Goal: Navigation & Orientation: Find specific page/section

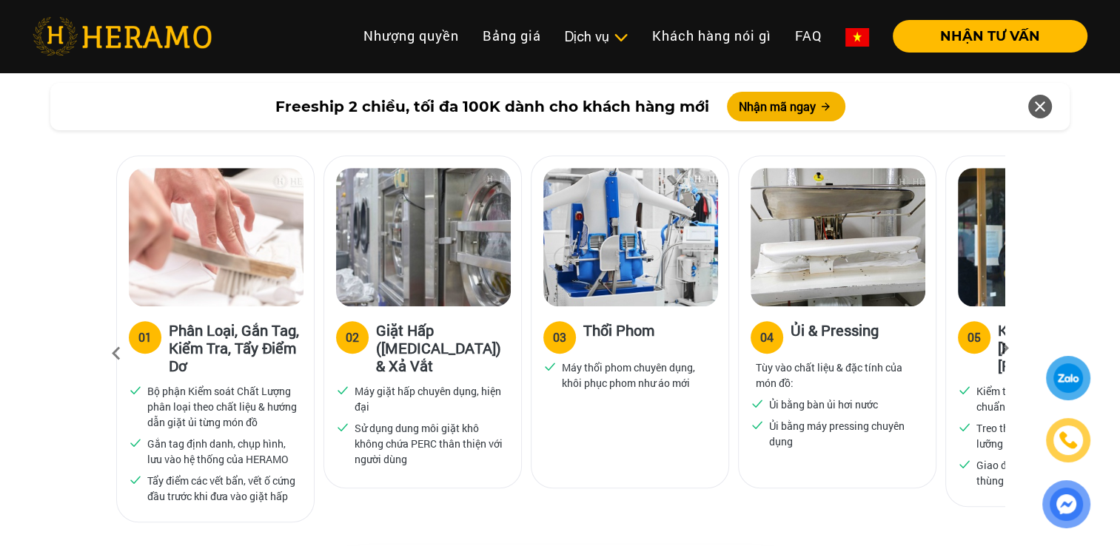
scroll to position [941, 0]
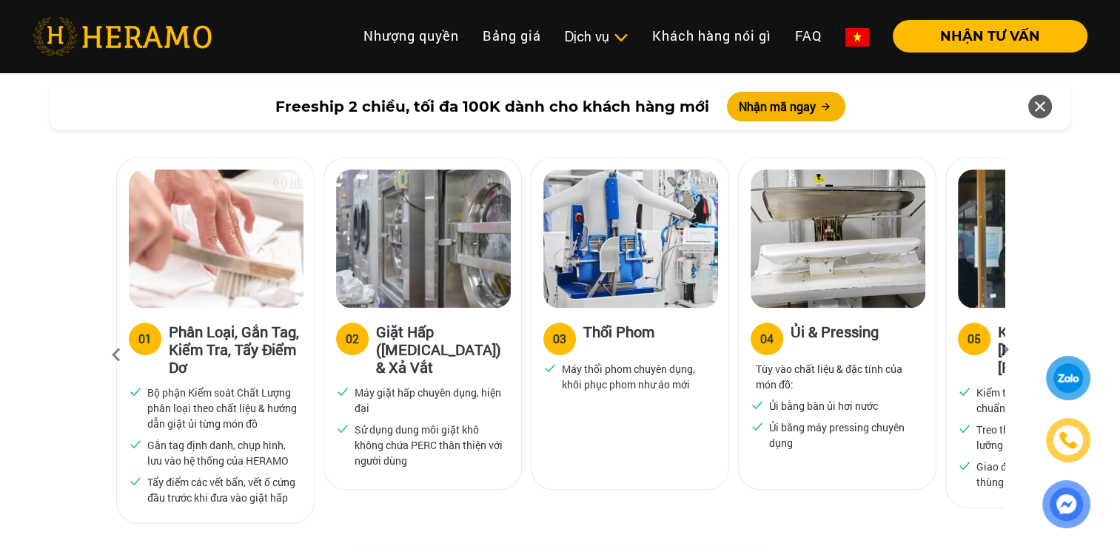
click at [998, 350] on icon at bounding box center [1004, 355] width 27 height 10
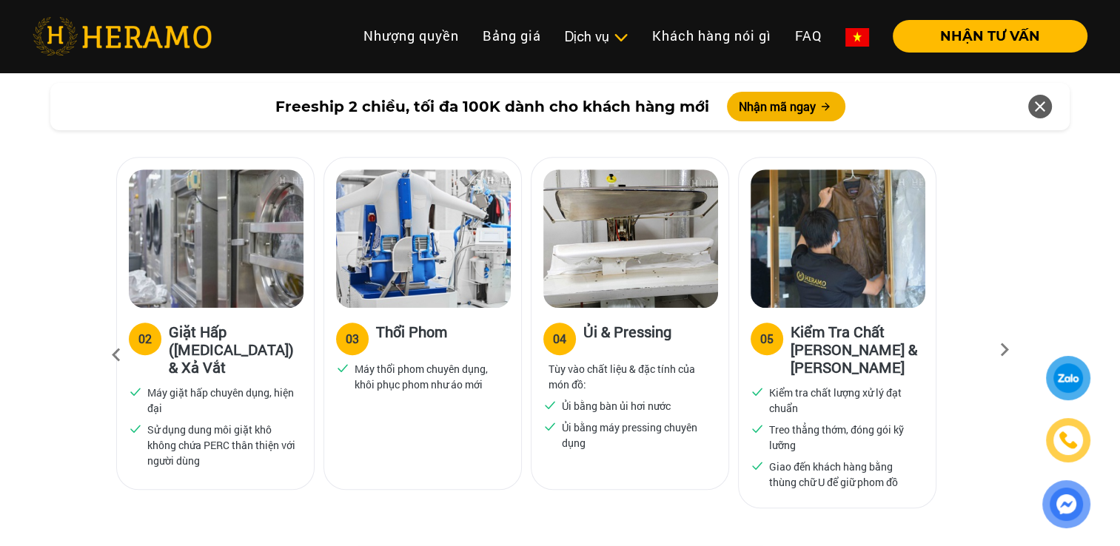
click at [998, 350] on icon at bounding box center [1004, 355] width 27 height 10
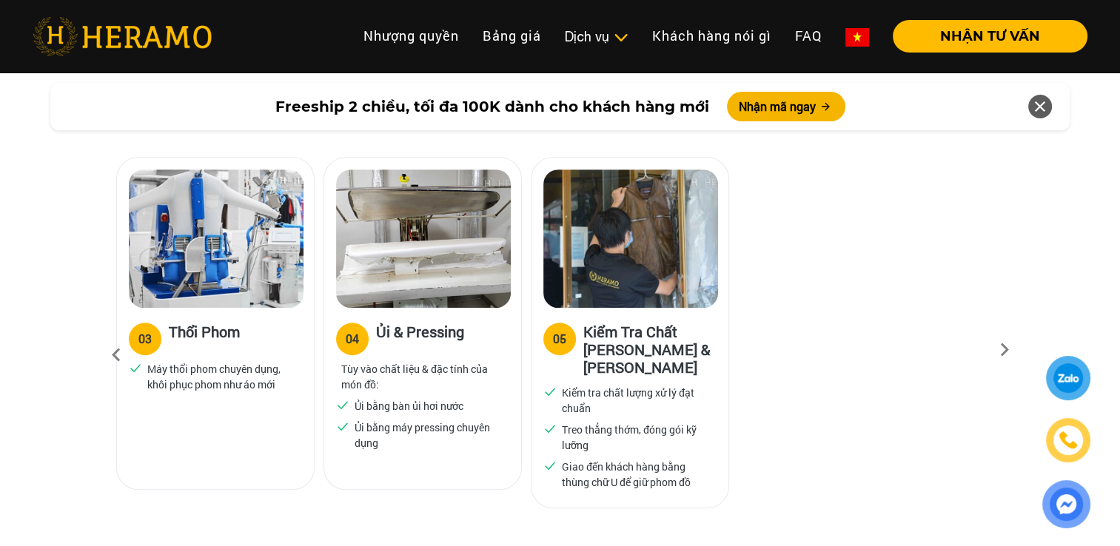
click at [998, 350] on icon at bounding box center [1004, 355] width 27 height 10
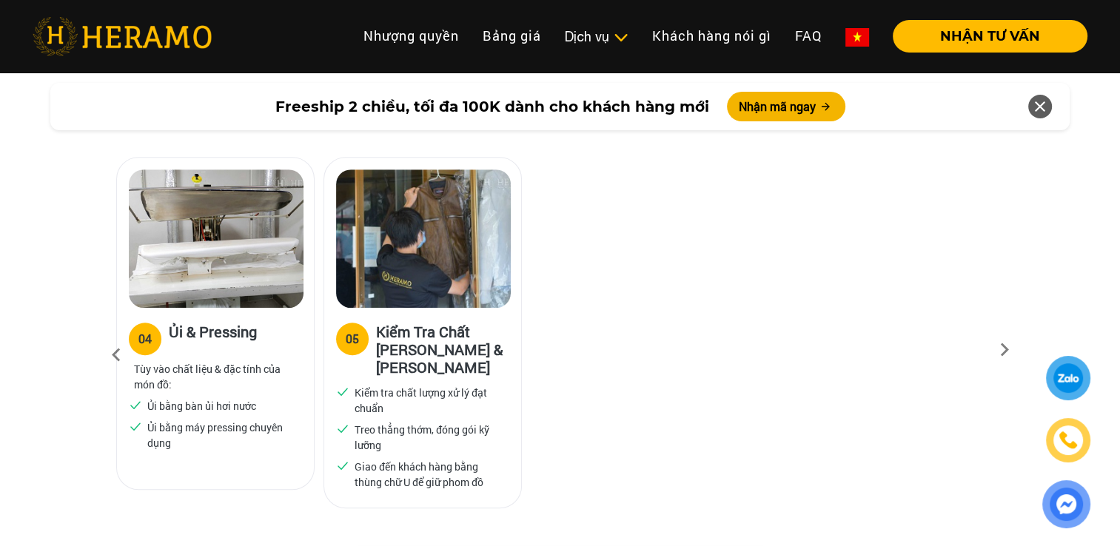
click at [998, 350] on icon at bounding box center [1004, 355] width 27 height 10
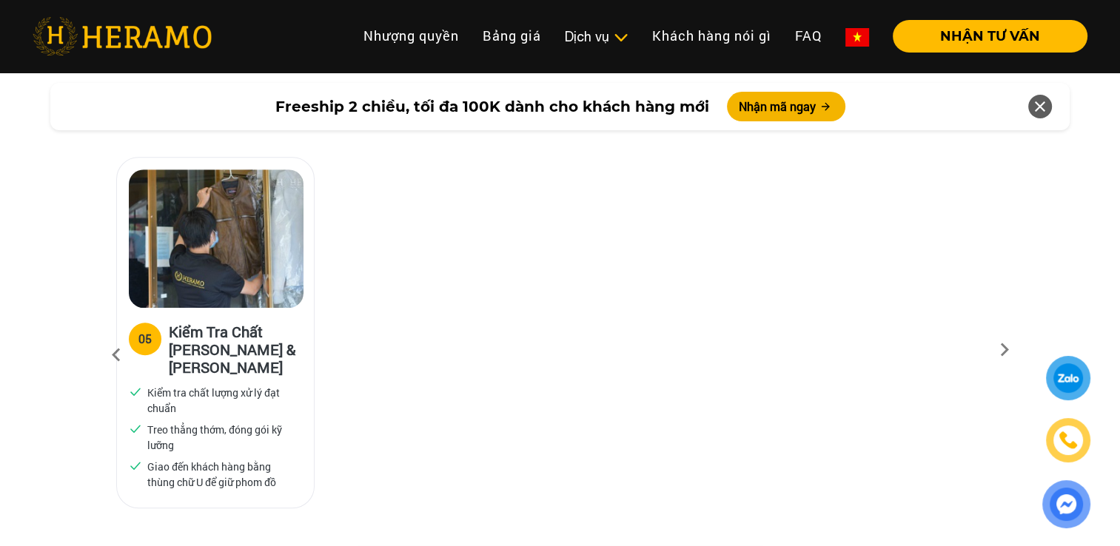
click at [998, 350] on icon at bounding box center [1004, 355] width 27 height 10
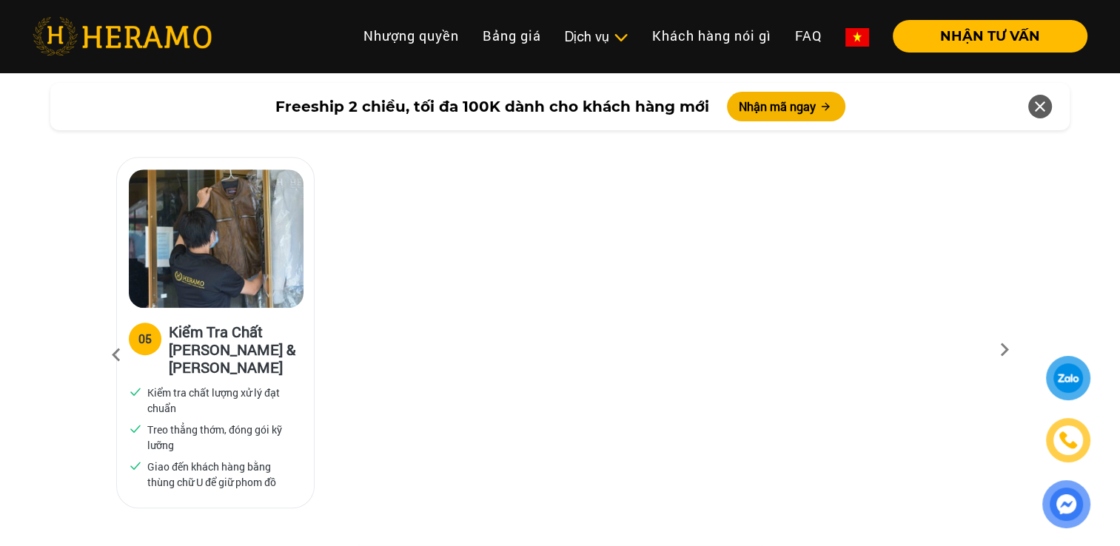
click at [998, 350] on icon at bounding box center [1004, 355] width 27 height 10
click at [115, 335] on icon at bounding box center [116, 355] width 27 height 40
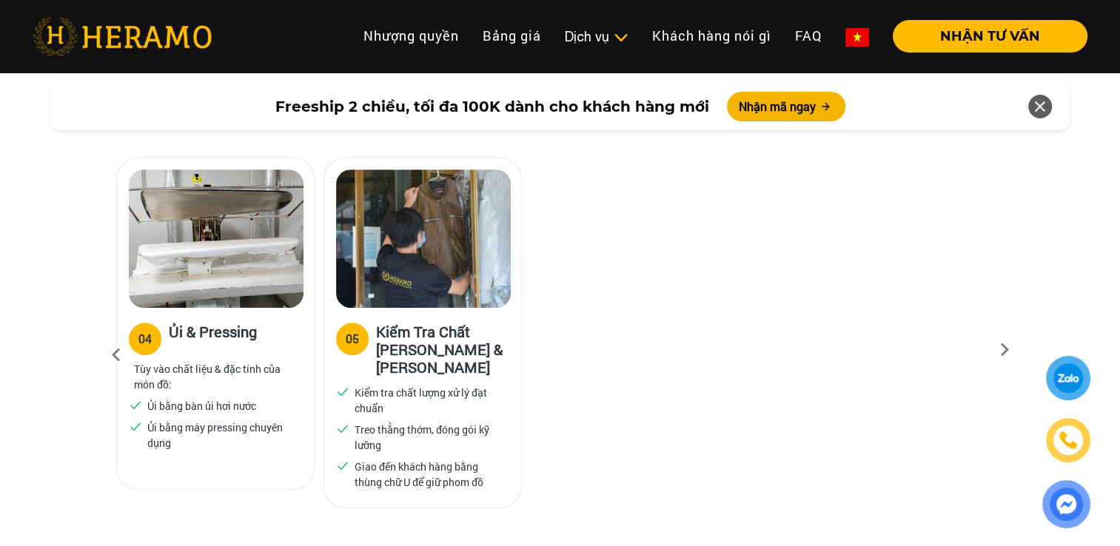
click at [115, 335] on icon at bounding box center [116, 355] width 27 height 40
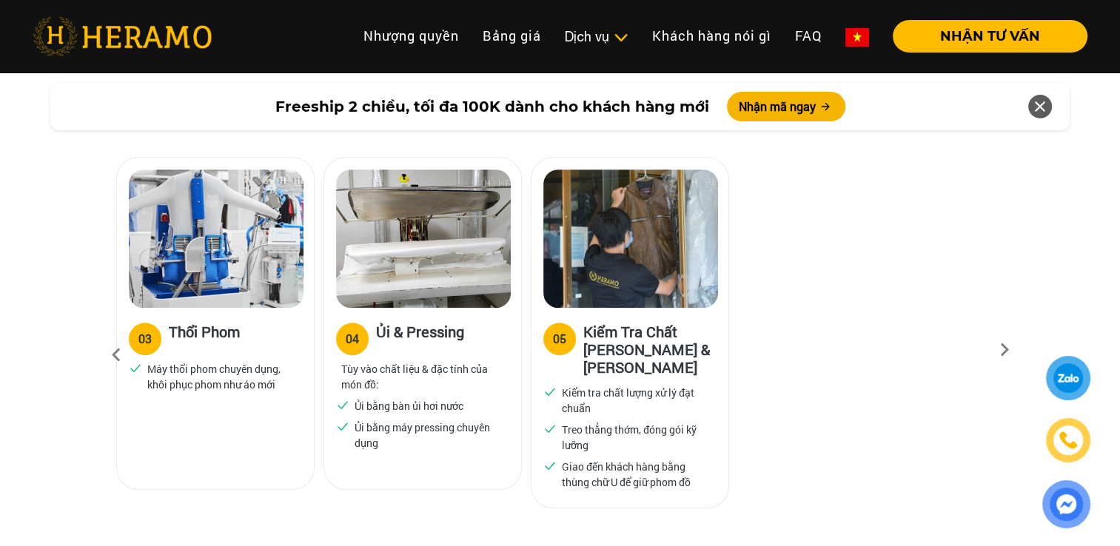
click at [115, 335] on icon at bounding box center [116, 355] width 27 height 40
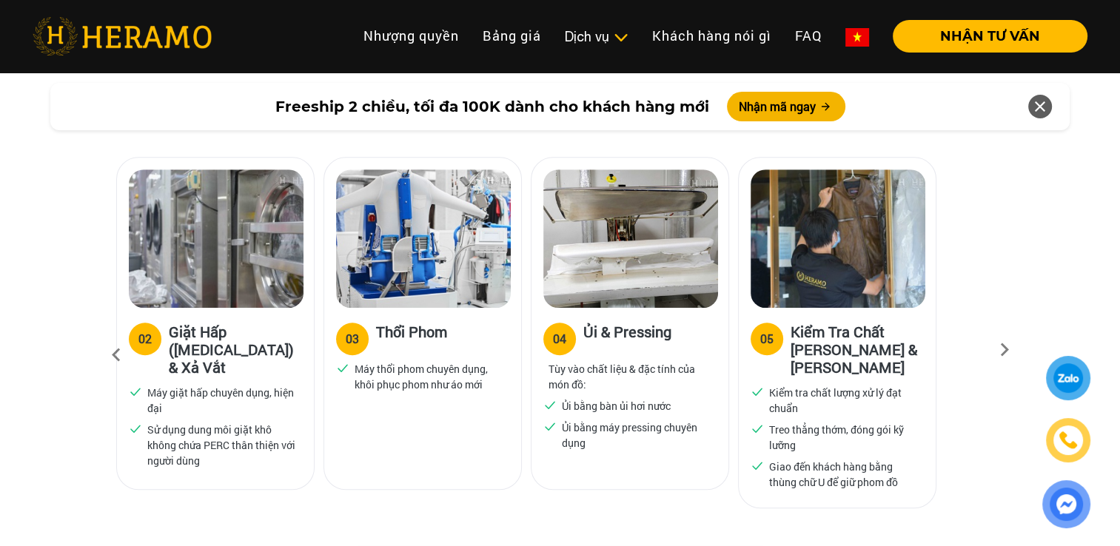
click at [115, 335] on icon at bounding box center [116, 355] width 27 height 40
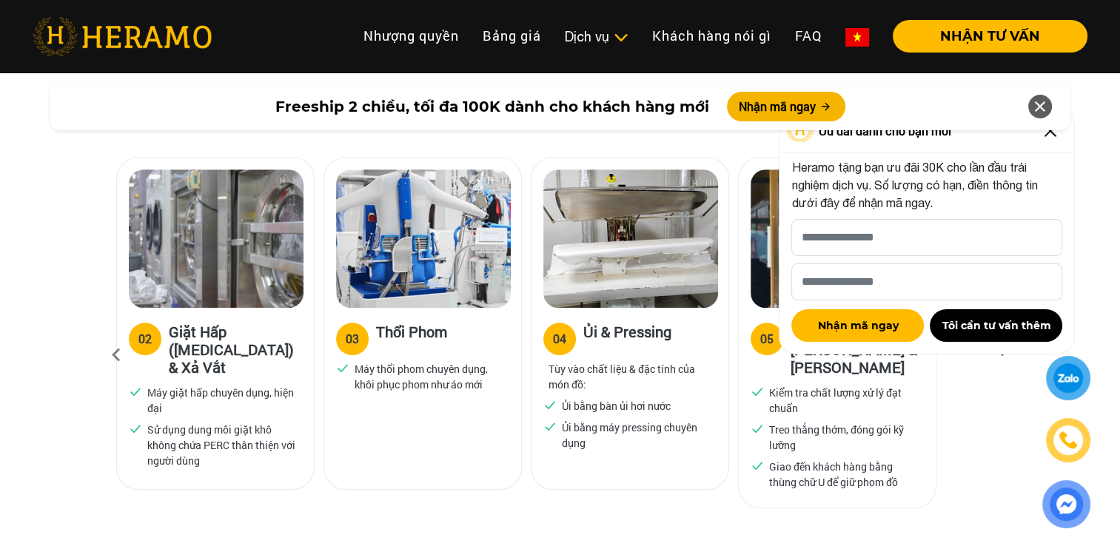
click at [115, 335] on icon at bounding box center [116, 355] width 27 height 40
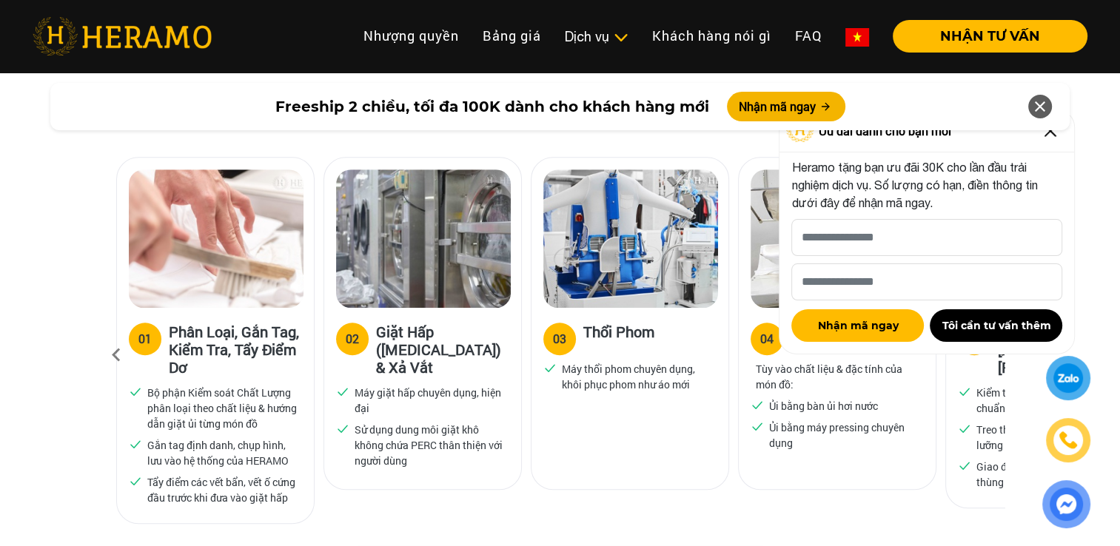
click at [115, 335] on icon at bounding box center [116, 355] width 27 height 40
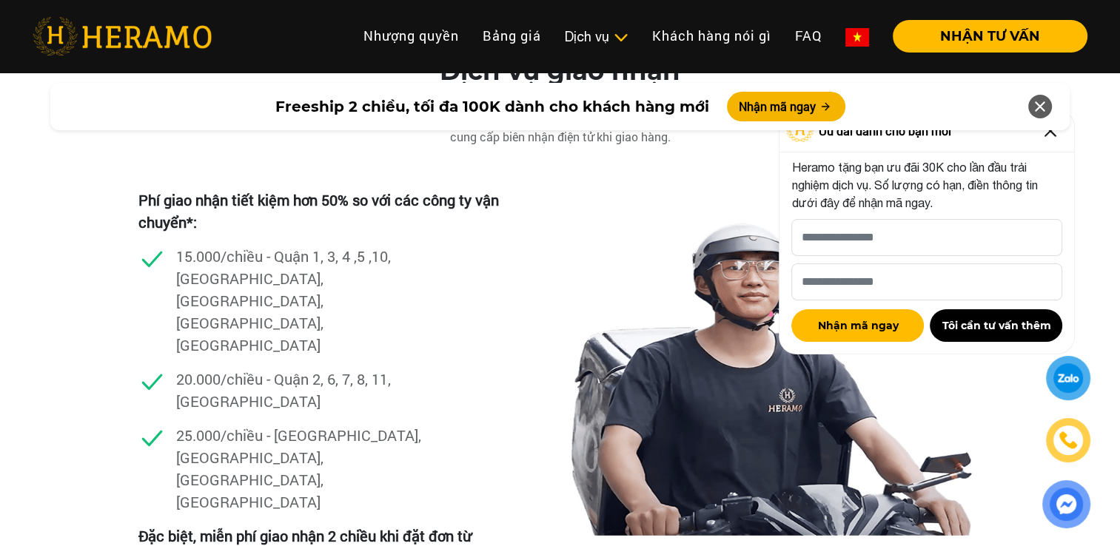
scroll to position [4174, 0]
